Goal: Task Accomplishment & Management: Use online tool/utility

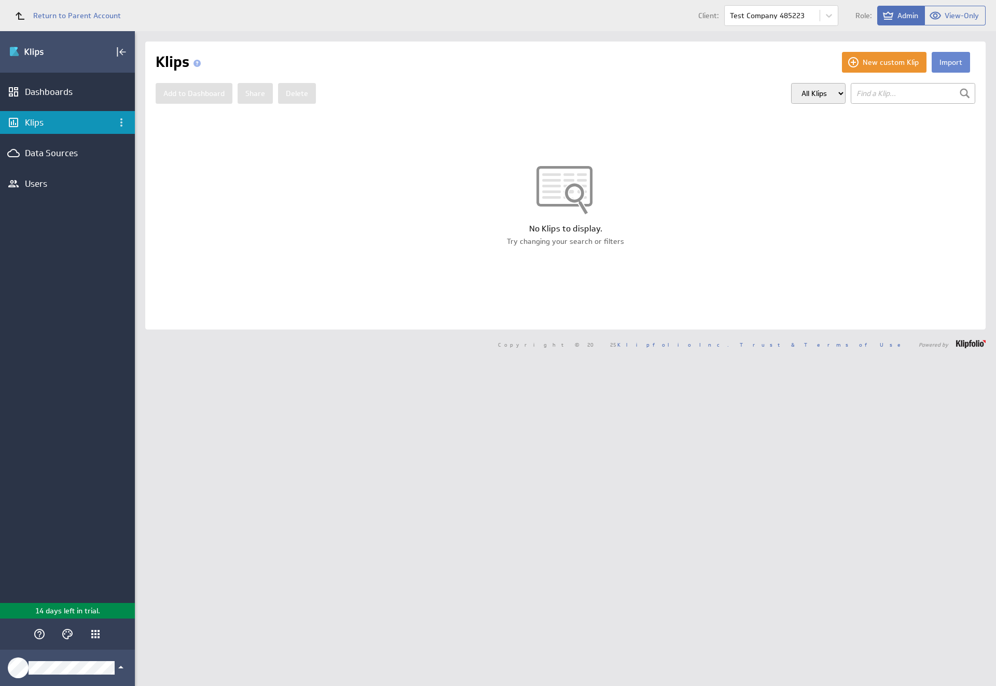
click at [943, 62] on button "Import" at bounding box center [951, 62] width 38 height 21
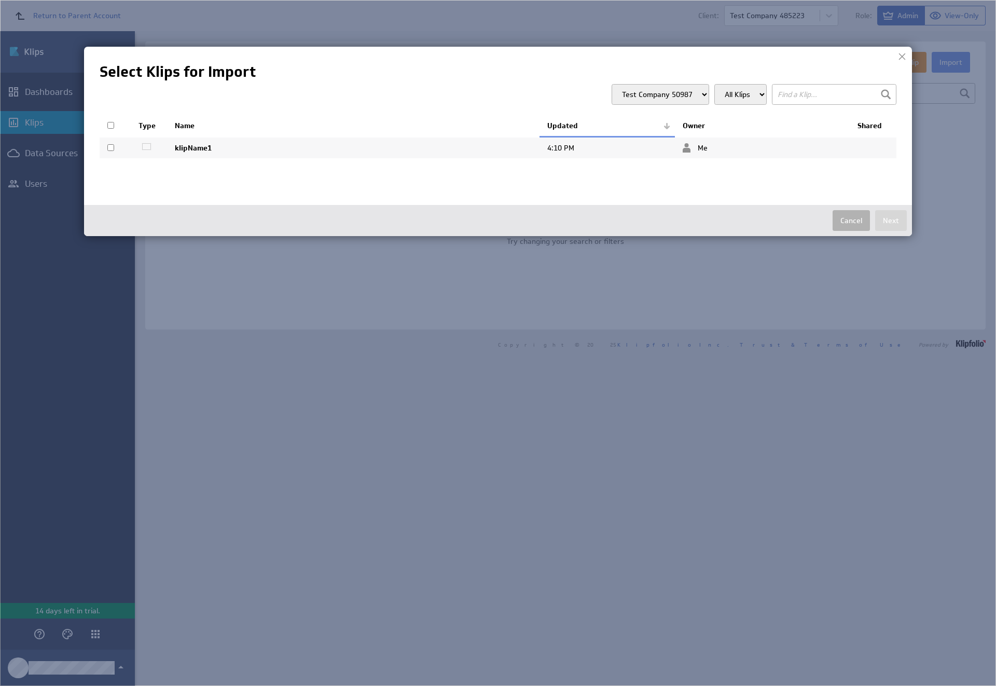
click at [111, 147] on input "checkbox" at bounding box center [110, 147] width 7 height 7
checkbox input "true"
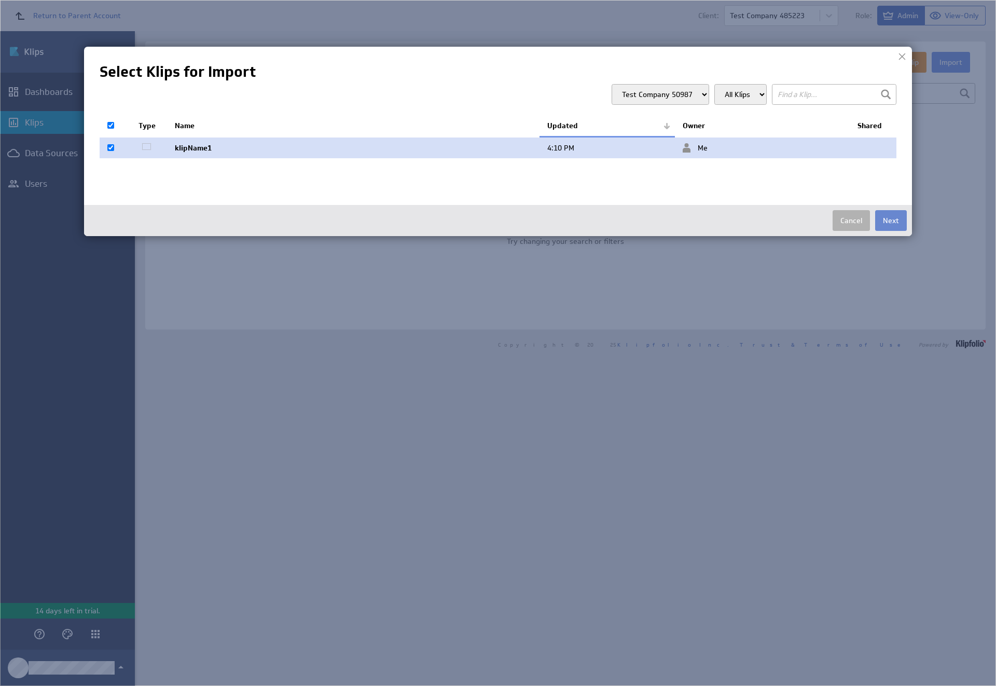
click at [891, 221] on button "Next" at bounding box center [891, 220] width 32 height 21
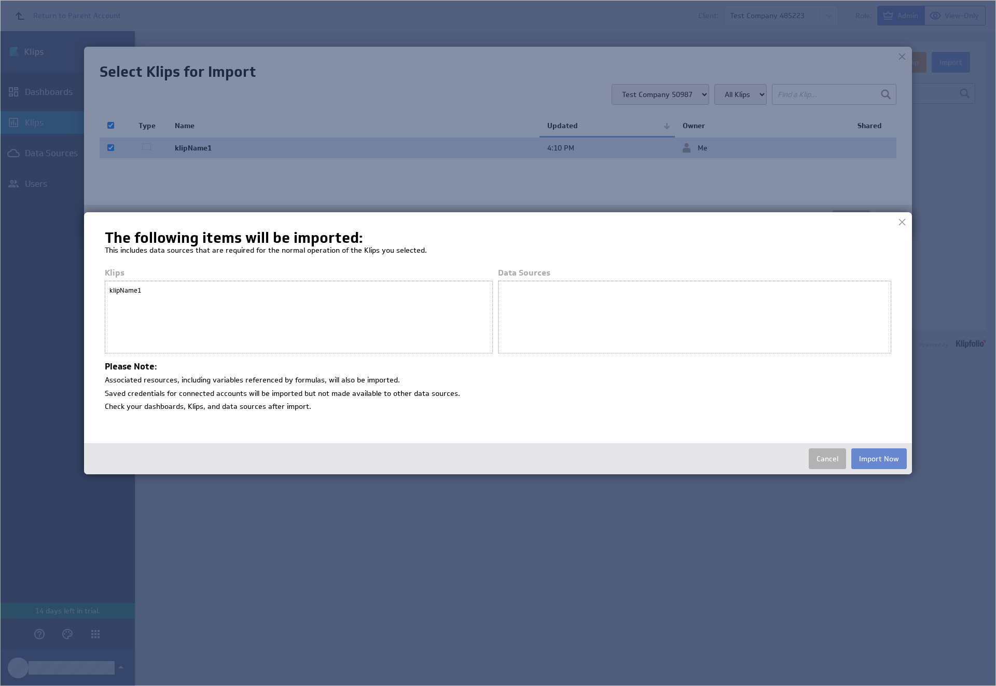
click at [879, 458] on button "Import Now" at bounding box center [880, 458] width 56 height 21
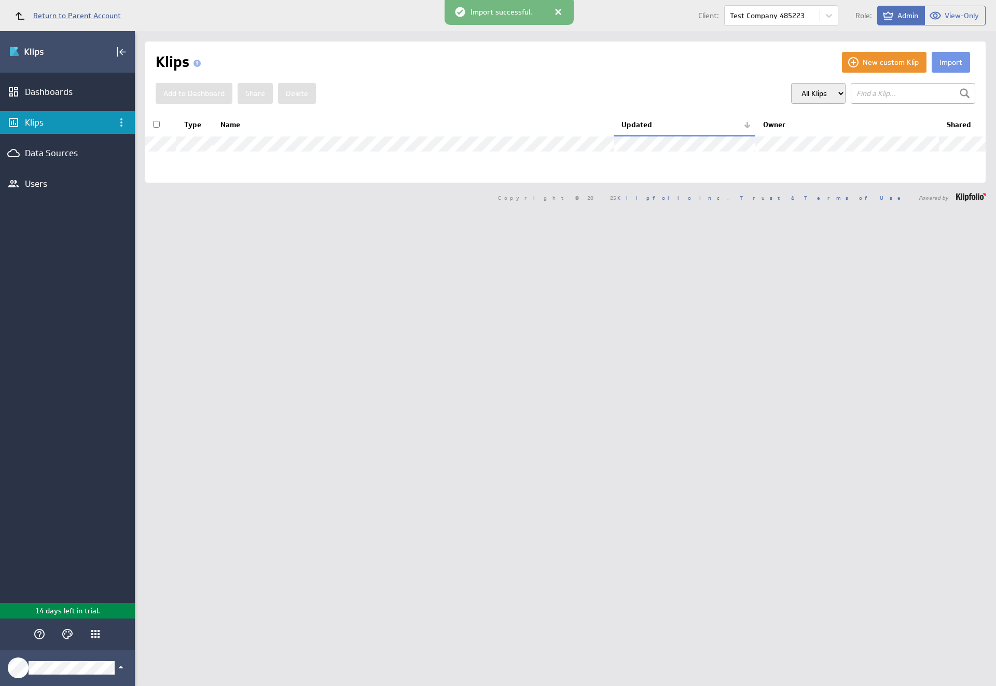
click at [63, 16] on span "Return to Parent Account" at bounding box center [77, 15] width 88 height 7
